Goal: Information Seeking & Learning: Understand process/instructions

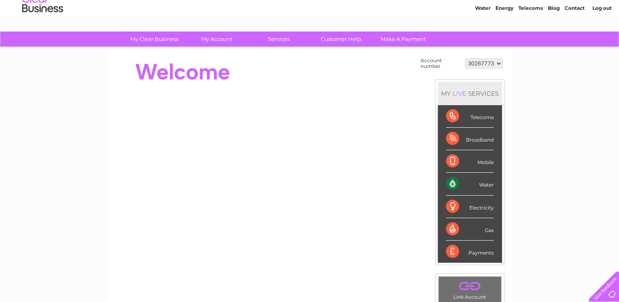
scroll to position [29, 0]
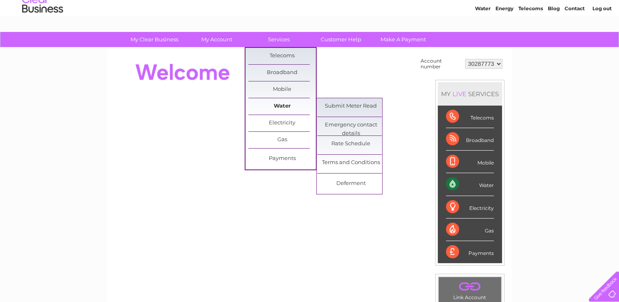
click at [281, 106] on link "Water" at bounding box center [281, 106] width 67 height 16
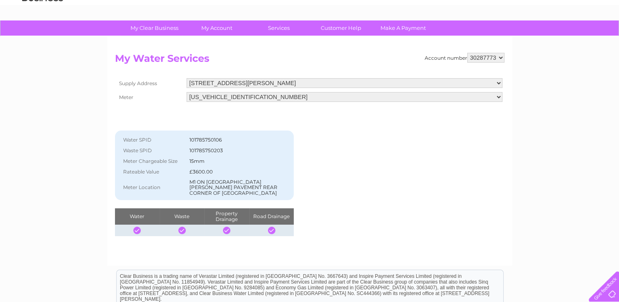
scroll to position [40, 0]
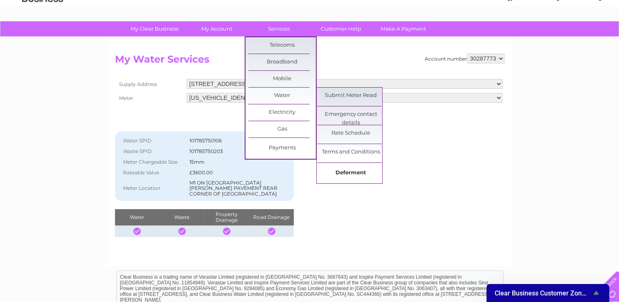
click at [355, 169] on link "Deferment" at bounding box center [350, 173] width 67 height 16
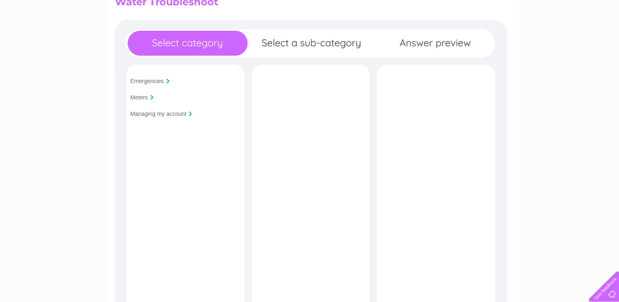
scroll to position [98, 0]
click at [157, 116] on input "Managing my account" at bounding box center [158, 113] width 56 height 7
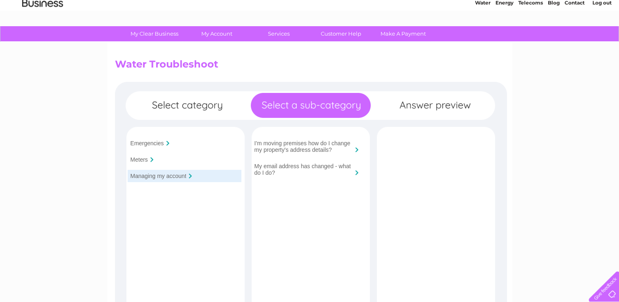
scroll to position [28, 0]
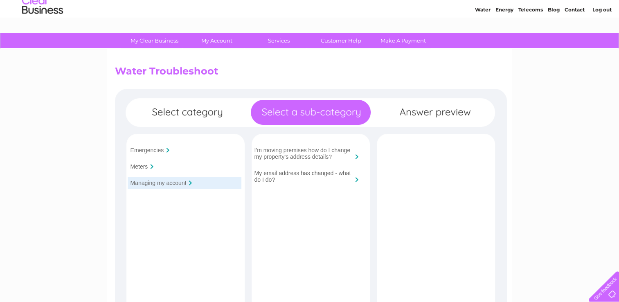
click at [142, 158] on td "Emergencies" at bounding box center [185, 150] width 124 height 16
click at [139, 167] on input "Meters" at bounding box center [139, 166] width 18 height 7
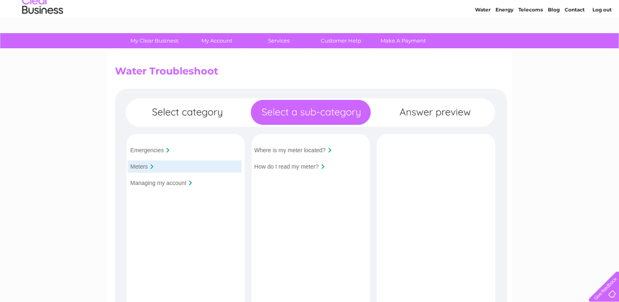
click at [148, 182] on input "Managing my account" at bounding box center [158, 182] width 56 height 7
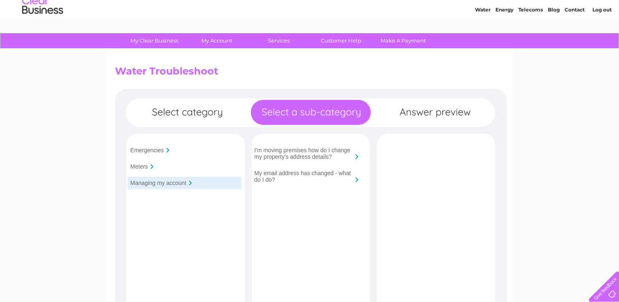
click at [280, 177] on input "My email address has changed - what do I do?" at bounding box center [303, 176] width 98 height 13
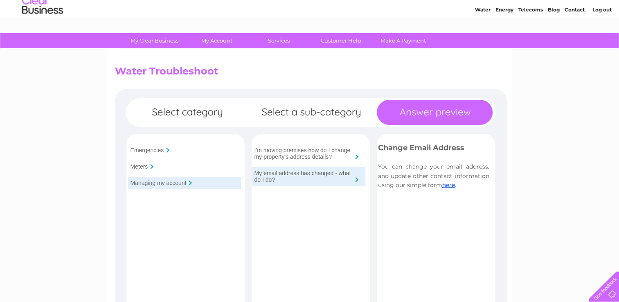
click at [298, 152] on input "I'm moving premises how do I change my property's address details?" at bounding box center [303, 153] width 98 height 13
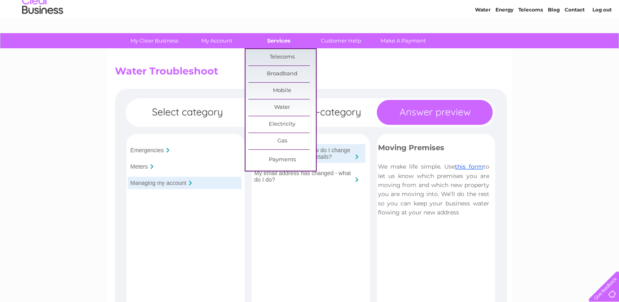
click at [281, 47] on link "Services" at bounding box center [278, 40] width 67 height 15
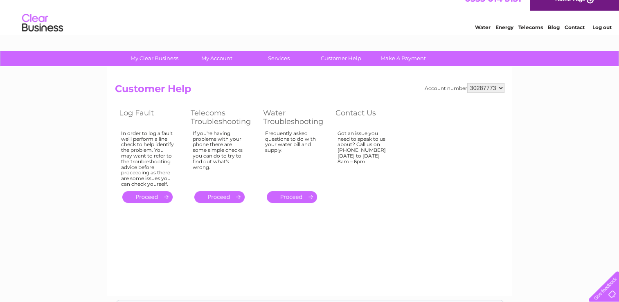
scroll to position [16, 0]
